Goal: Information Seeking & Learning: Learn about a topic

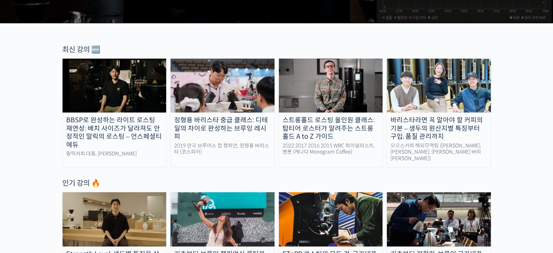
scroll to position [255, 0]
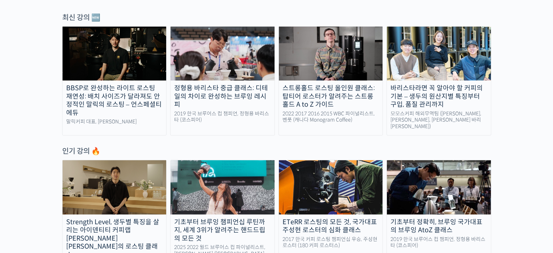
click at [140, 70] on img at bounding box center [115, 54] width 104 height 54
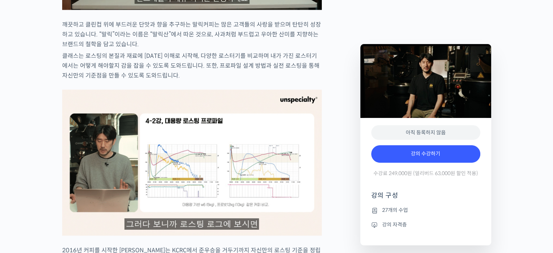
scroll to position [728, 0]
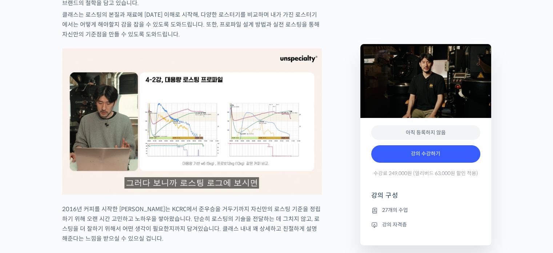
type input "[EMAIL_ADDRESS][DOMAIN_NAME]"
click at [200, 149] on img at bounding box center [192, 121] width 260 height 146
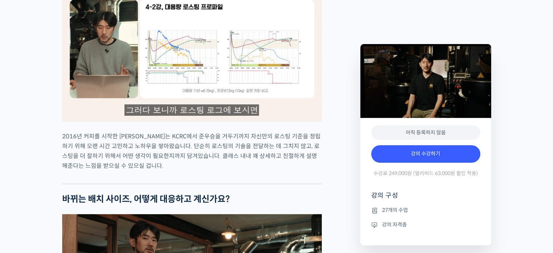
click at [228, 112] on img at bounding box center [192, 49] width 260 height 146
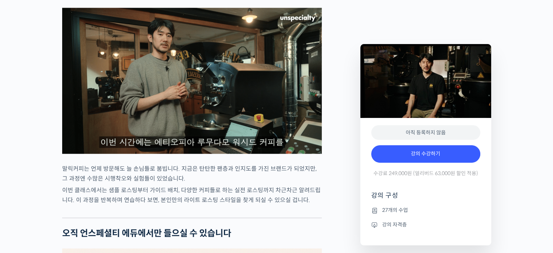
scroll to position [1492, 0]
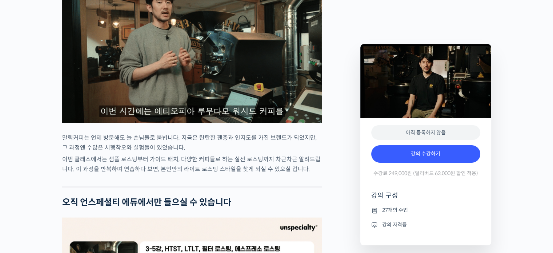
click at [190, 179] on div "최철 로스터를 소개합니다! 많은 사람들에게 사랑받는 <말릭커피>의 대표, 최철 로스터가 진행하는 로스팅 클래스입니다. 2023년 한국 커피 로…" at bounding box center [192, 51] width 260 height 2486
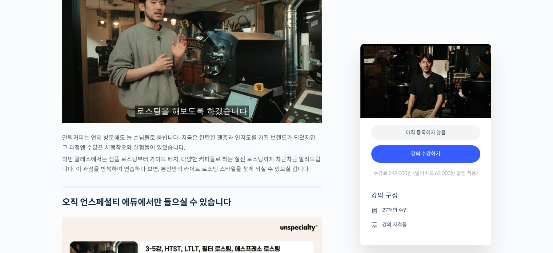
click at [187, 152] on p "말릭커피는 언제 방문해도 늘 손님들로 붐빕니다. 지금은 탄탄한 팬층과 인지도를 가진 브랜드가 되었지만, 그 과정엔 수많은 시행착오와 실험들이 …" at bounding box center [192, 143] width 260 height 20
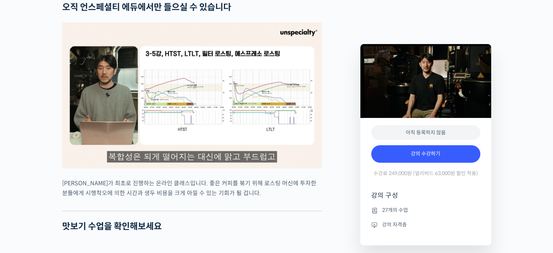
scroll to position [1746, 0]
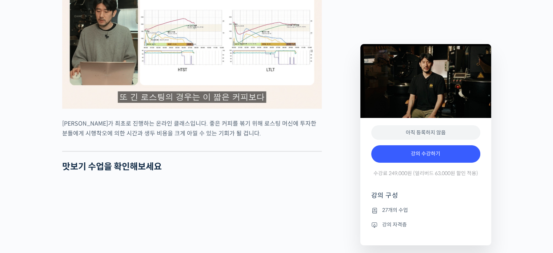
click at [190, 108] on img at bounding box center [192, 36] width 260 height 146
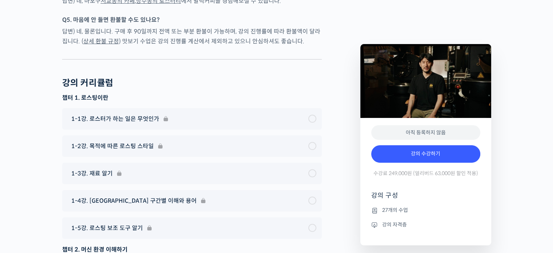
scroll to position [2546, 0]
